Goal: Information Seeking & Learning: Learn about a topic

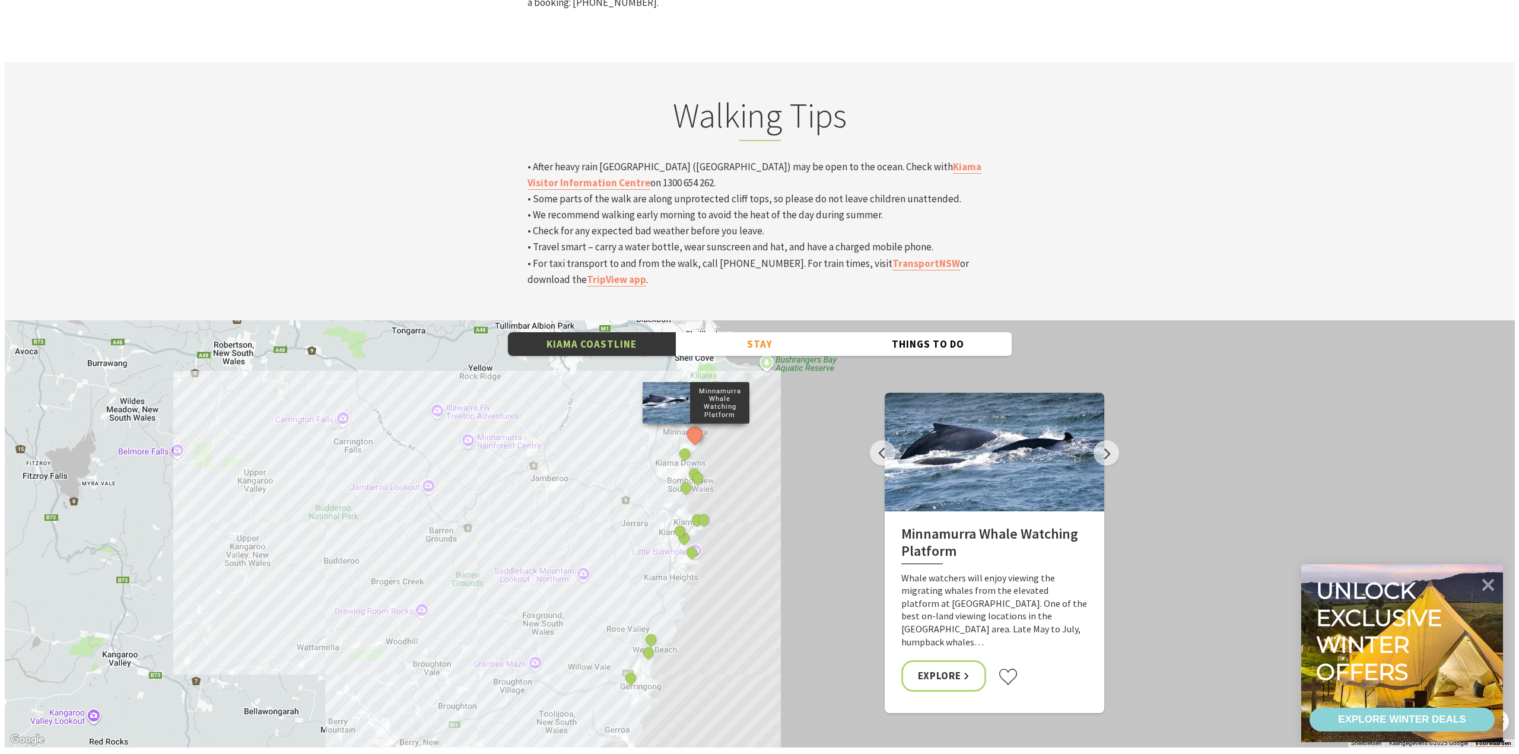
scroll to position [4332, 0]
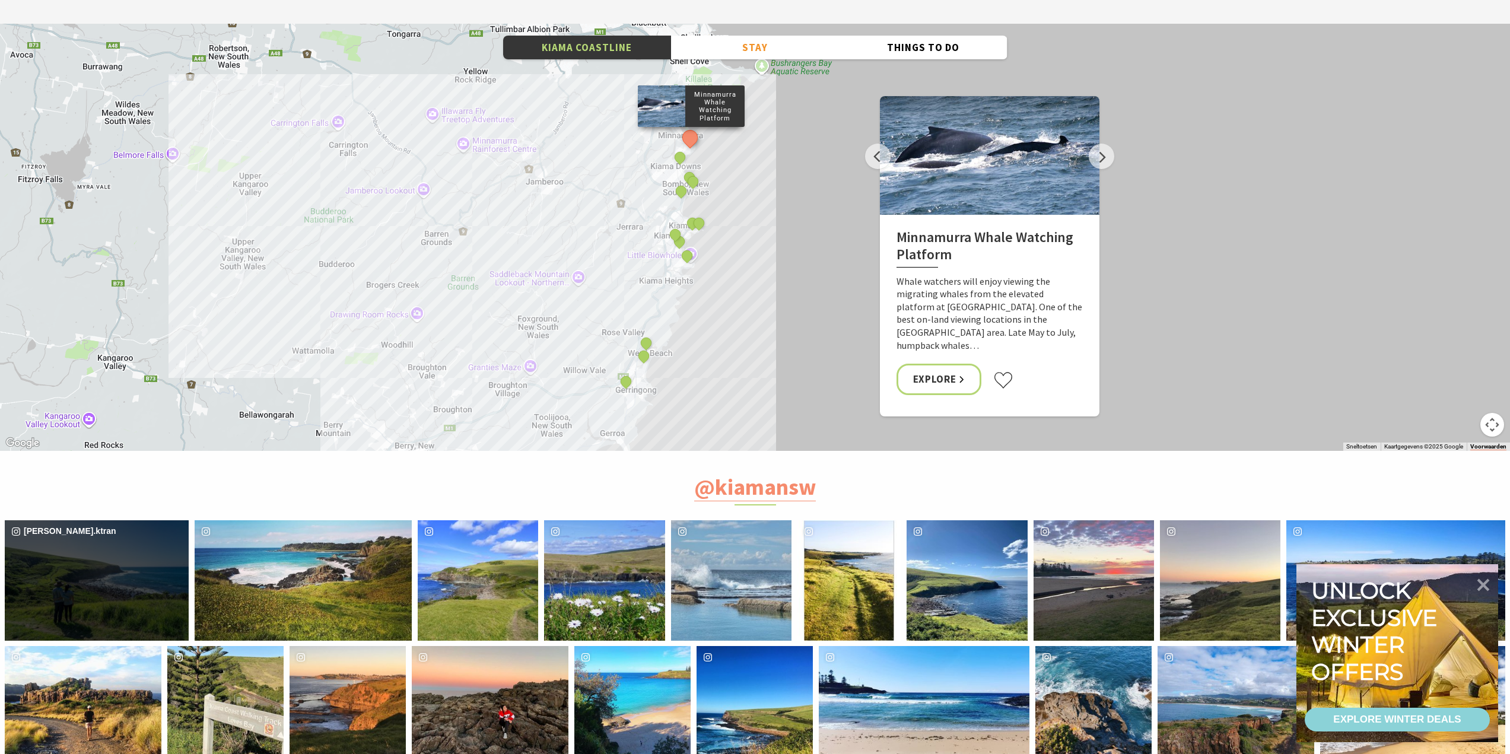
click at [106, 520] on div "[PERSON_NAME].ktran" at bounding box center [97, 580] width 184 height 120
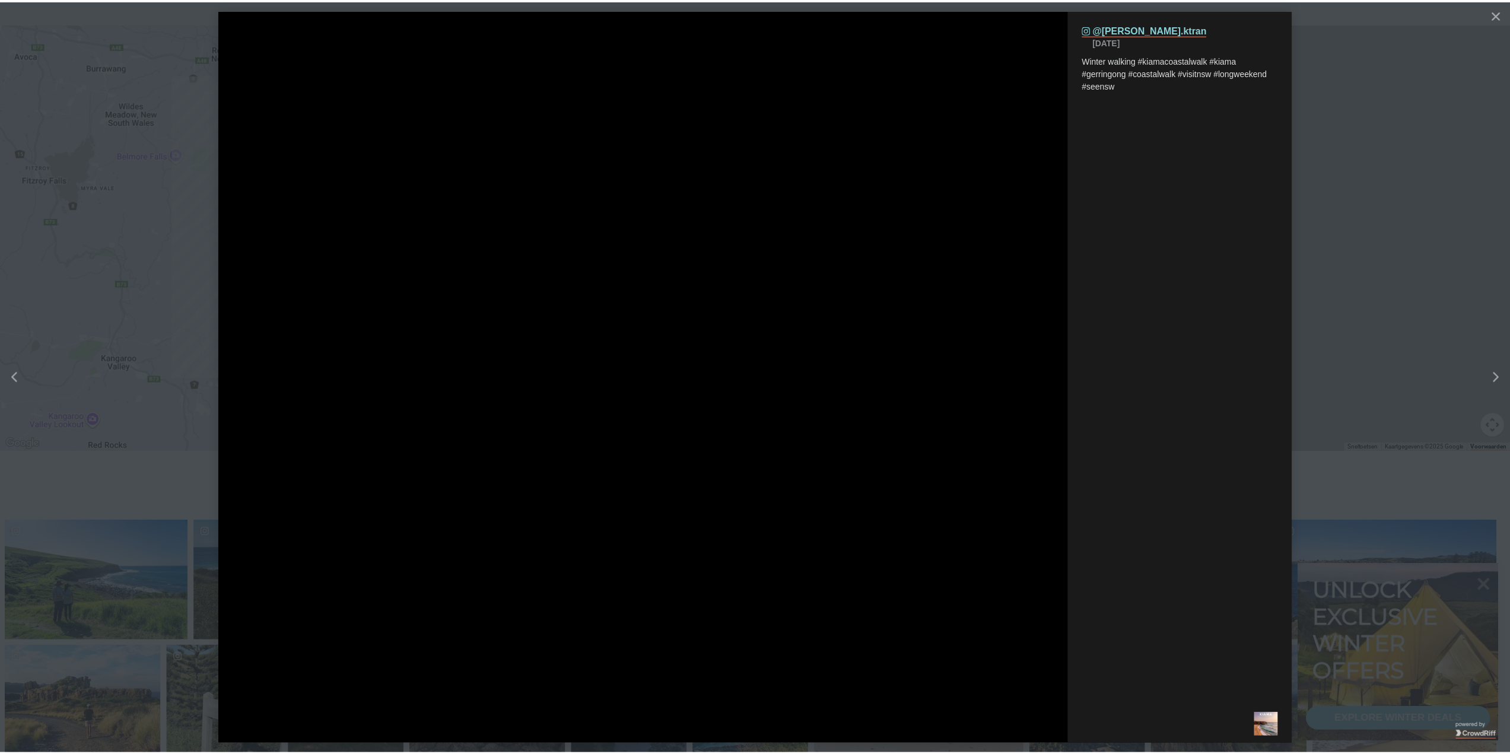
scroll to position [402, 1534]
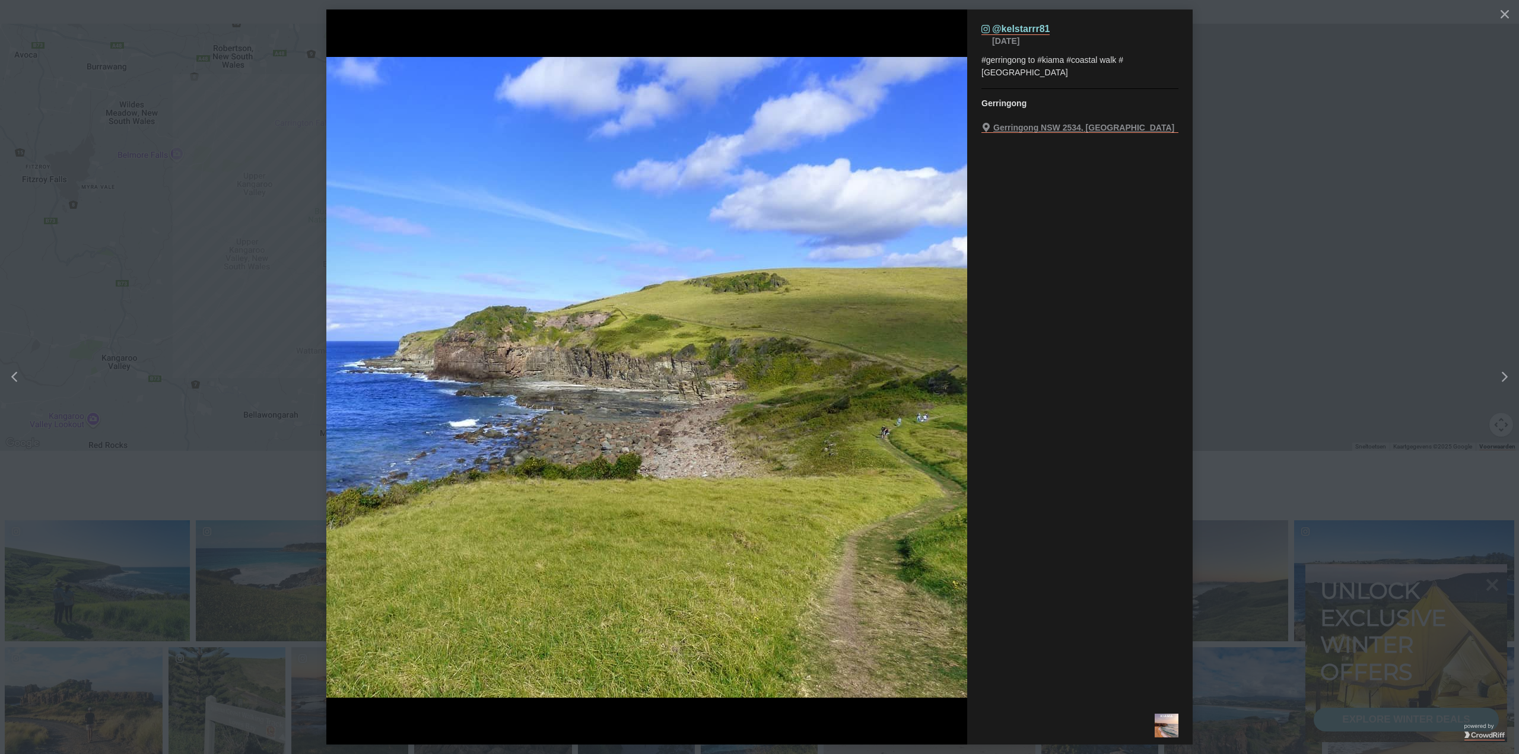
drag, startPoint x: 1467, startPoint y: 102, endPoint x: 1415, endPoint y: 71, distance: 61.0
click at [1463, 101] on button "details for image" at bounding box center [759, 377] width 1519 height 754
